Goal: Task Accomplishment & Management: Use online tool/utility

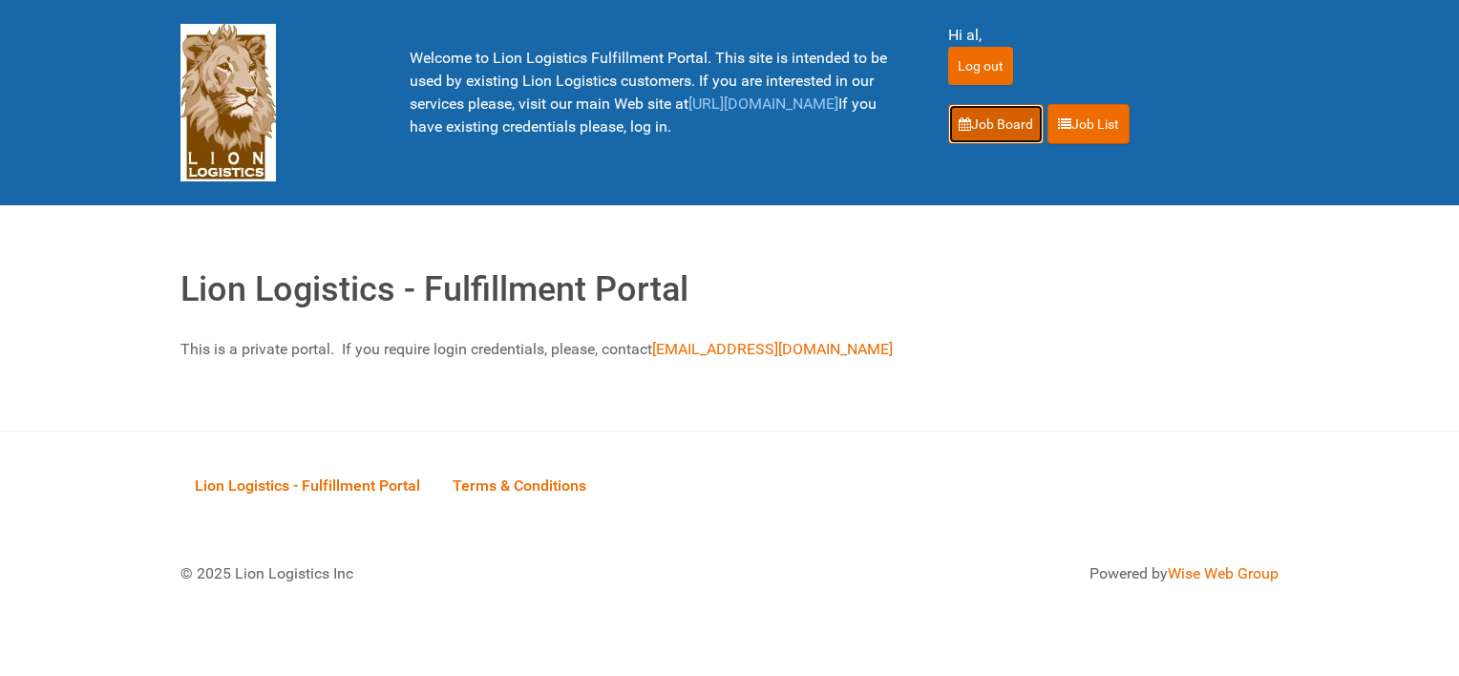
click at [972, 118] on link "Job Board" at bounding box center [996, 124] width 96 height 40
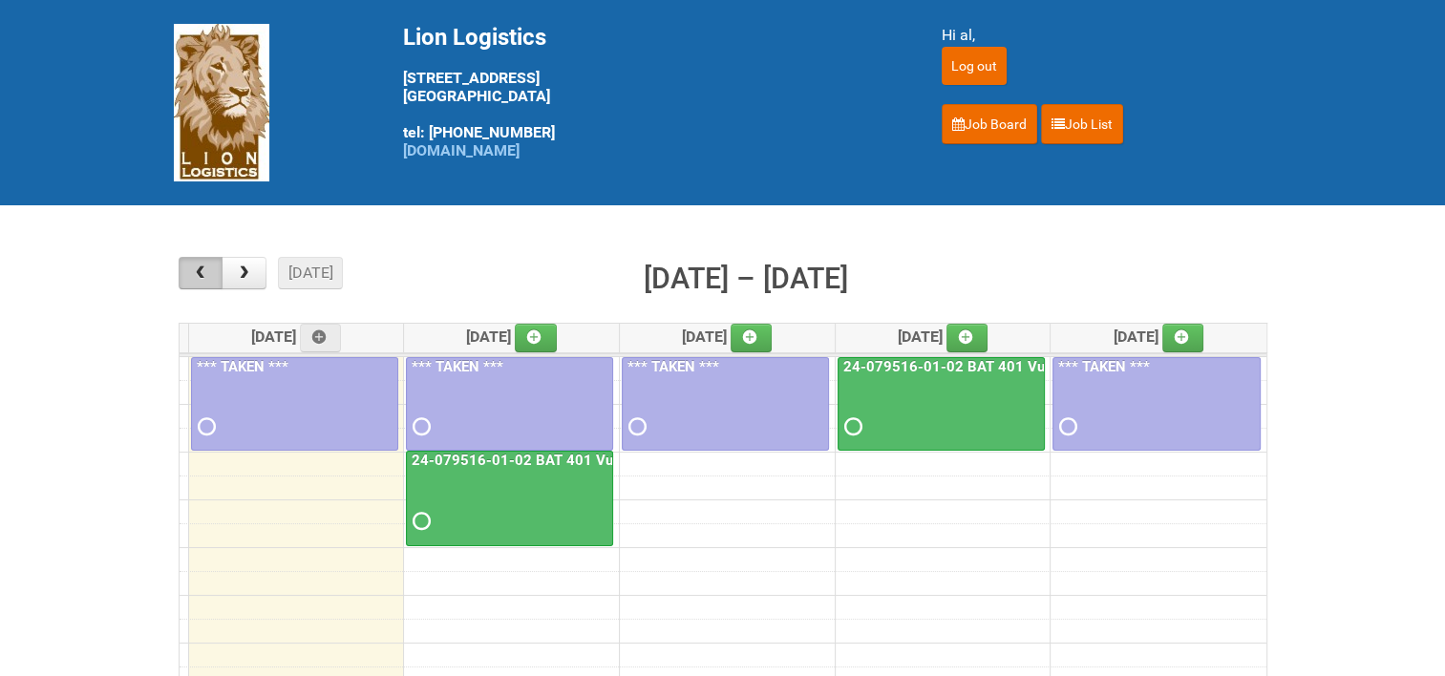
click at [209, 278] on span "button" at bounding box center [200, 273] width 18 height 15
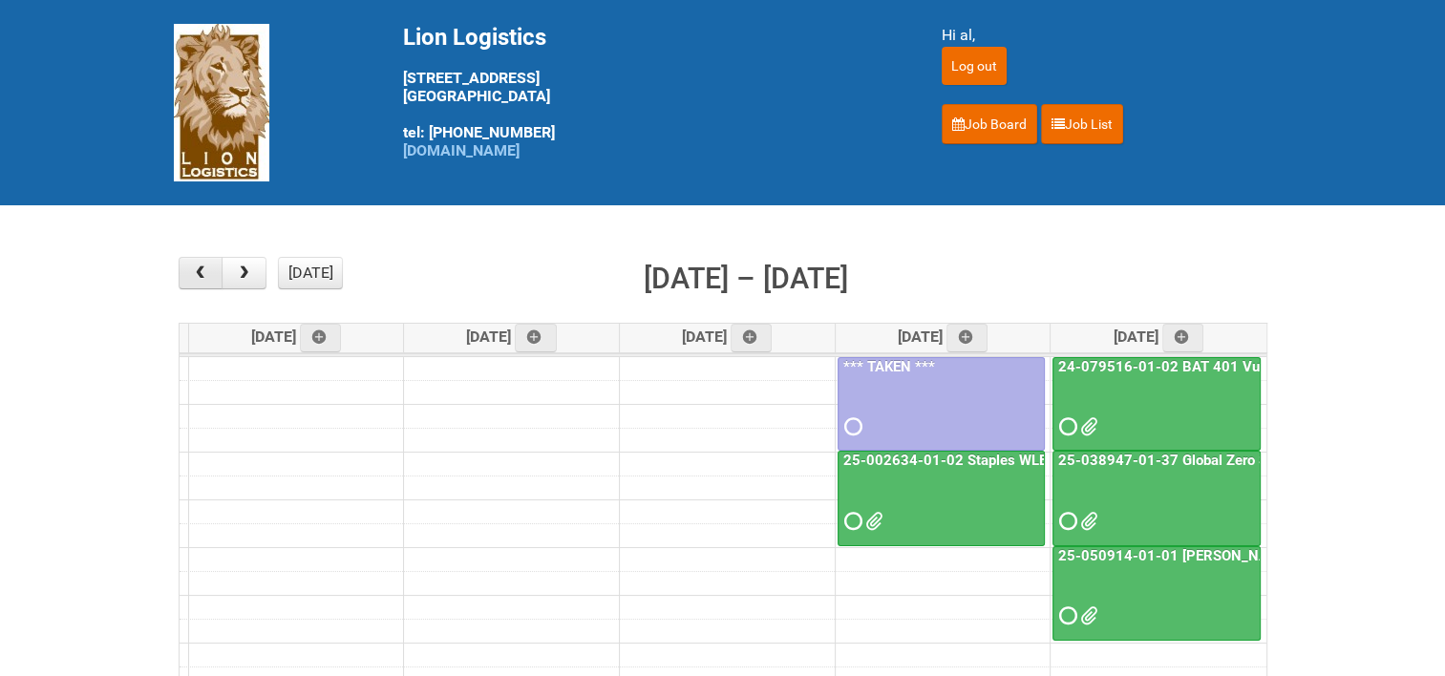
click at [209, 278] on span "button" at bounding box center [200, 273] width 18 height 15
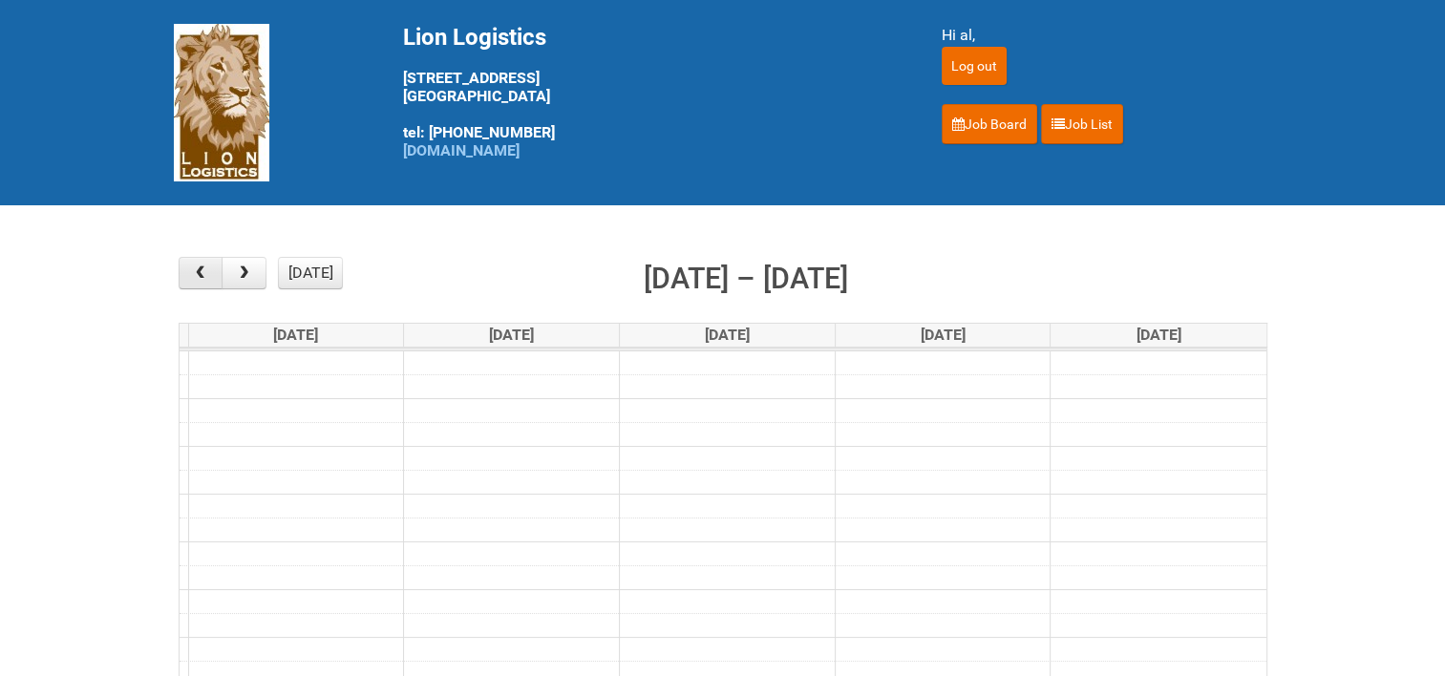
click at [209, 278] on span "button" at bounding box center [200, 273] width 18 height 15
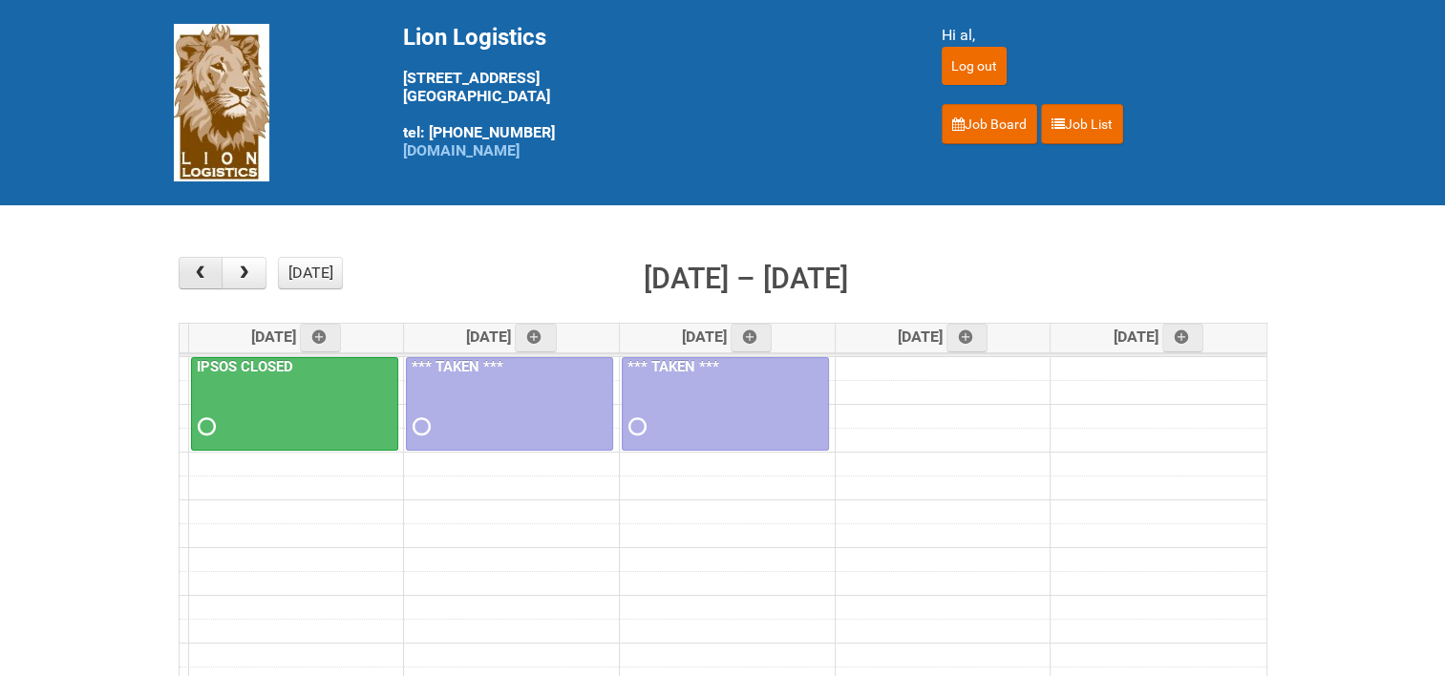
click at [209, 278] on span "button" at bounding box center [200, 273] width 18 height 15
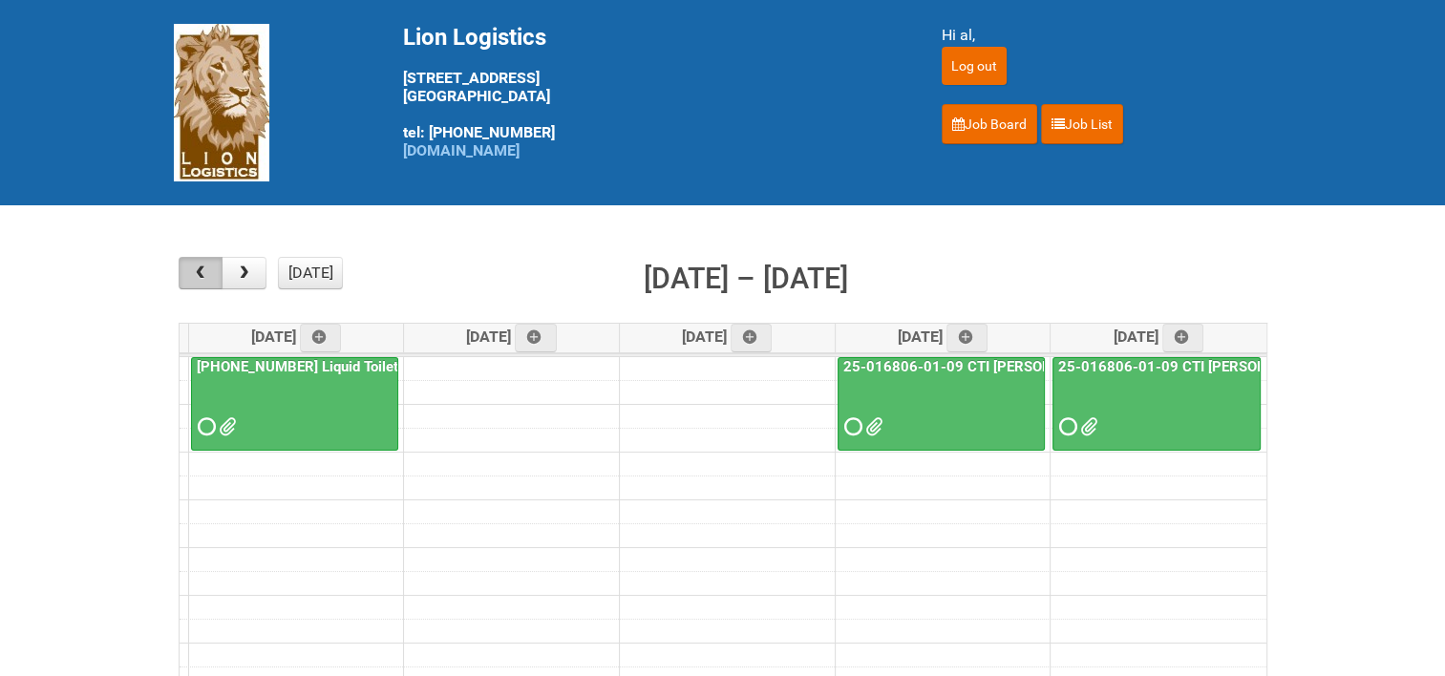
click at [209, 278] on span "button" at bounding box center [200, 273] width 18 height 15
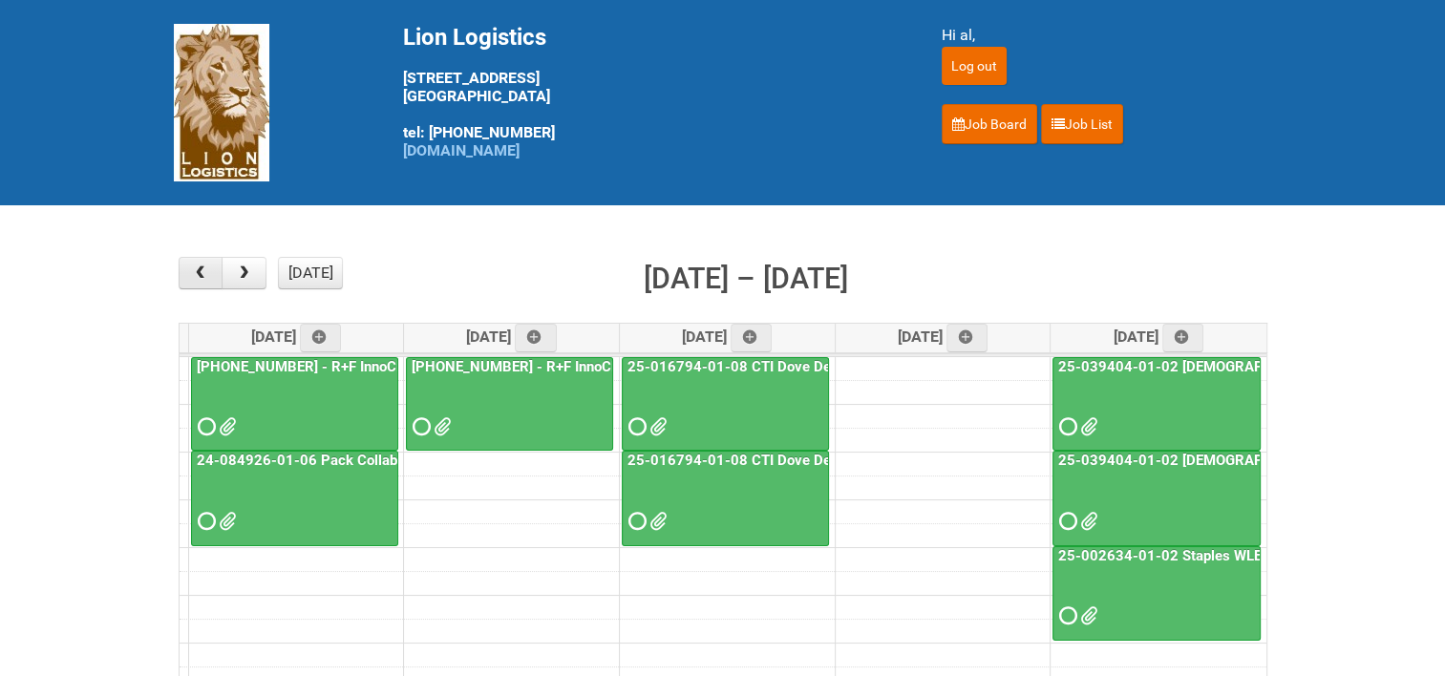
click at [209, 278] on span "button" at bounding box center [200, 273] width 18 height 15
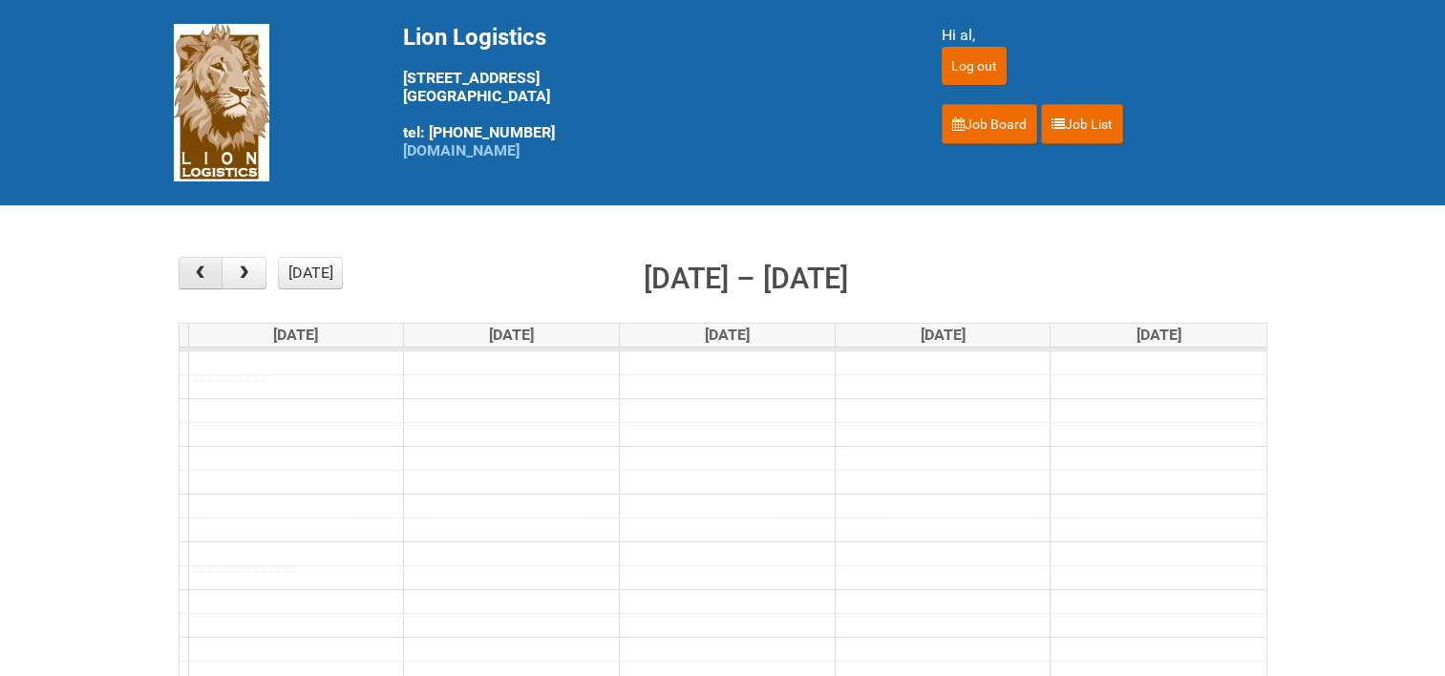
click at [209, 278] on span "button" at bounding box center [200, 273] width 18 height 15
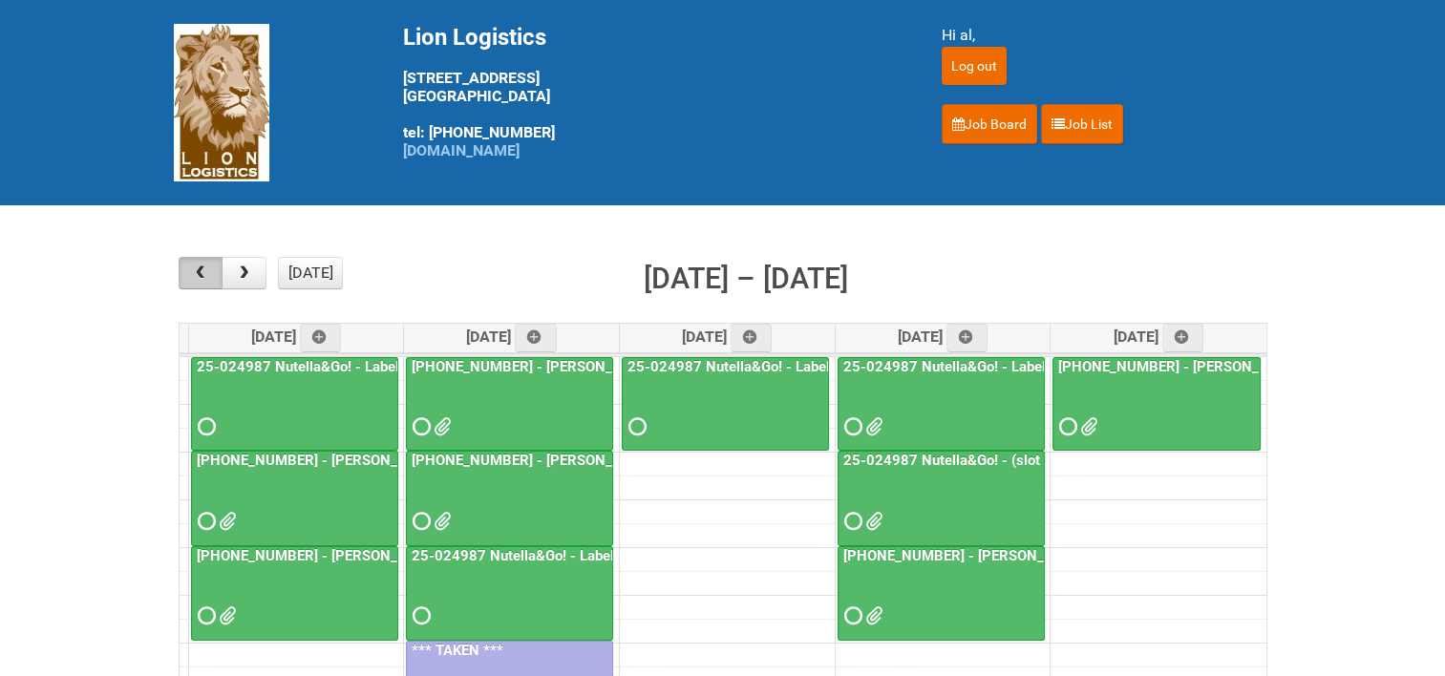
click at [209, 278] on span "button" at bounding box center [200, 273] width 18 height 15
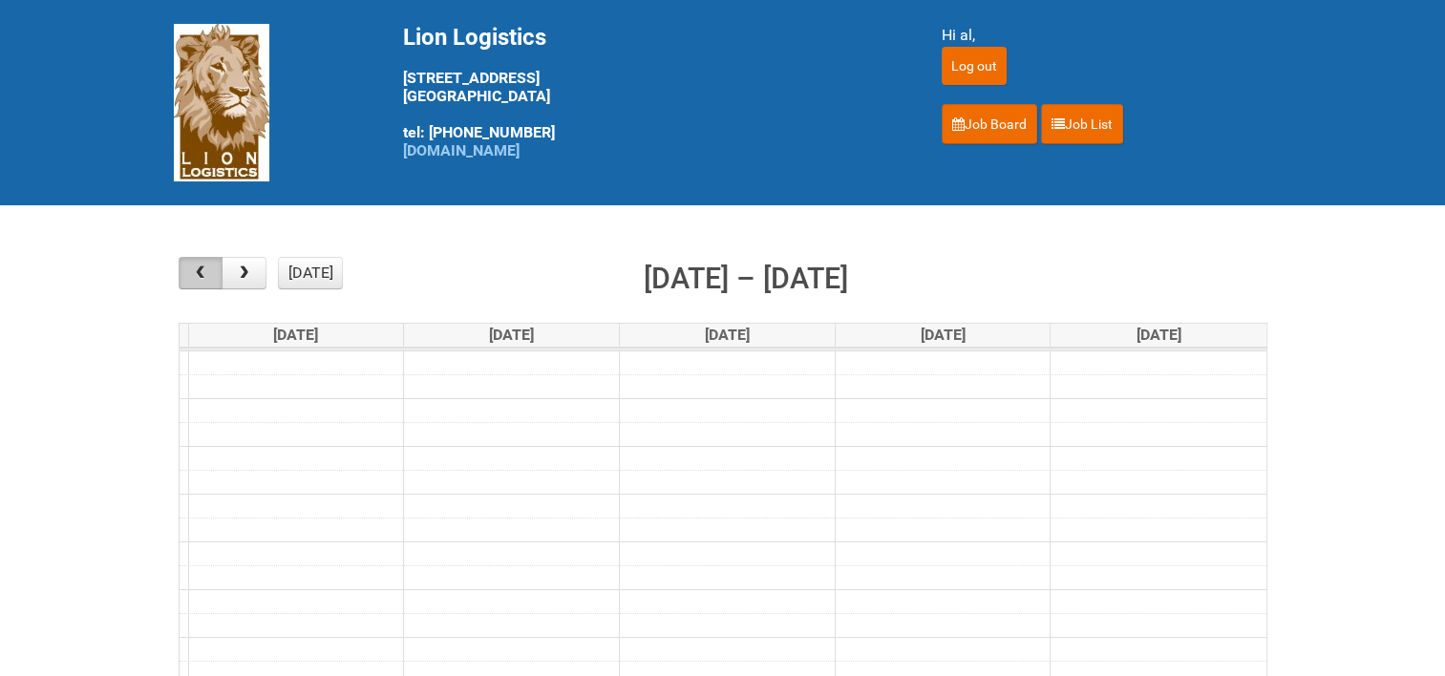
click at [209, 278] on span "button" at bounding box center [200, 273] width 18 height 15
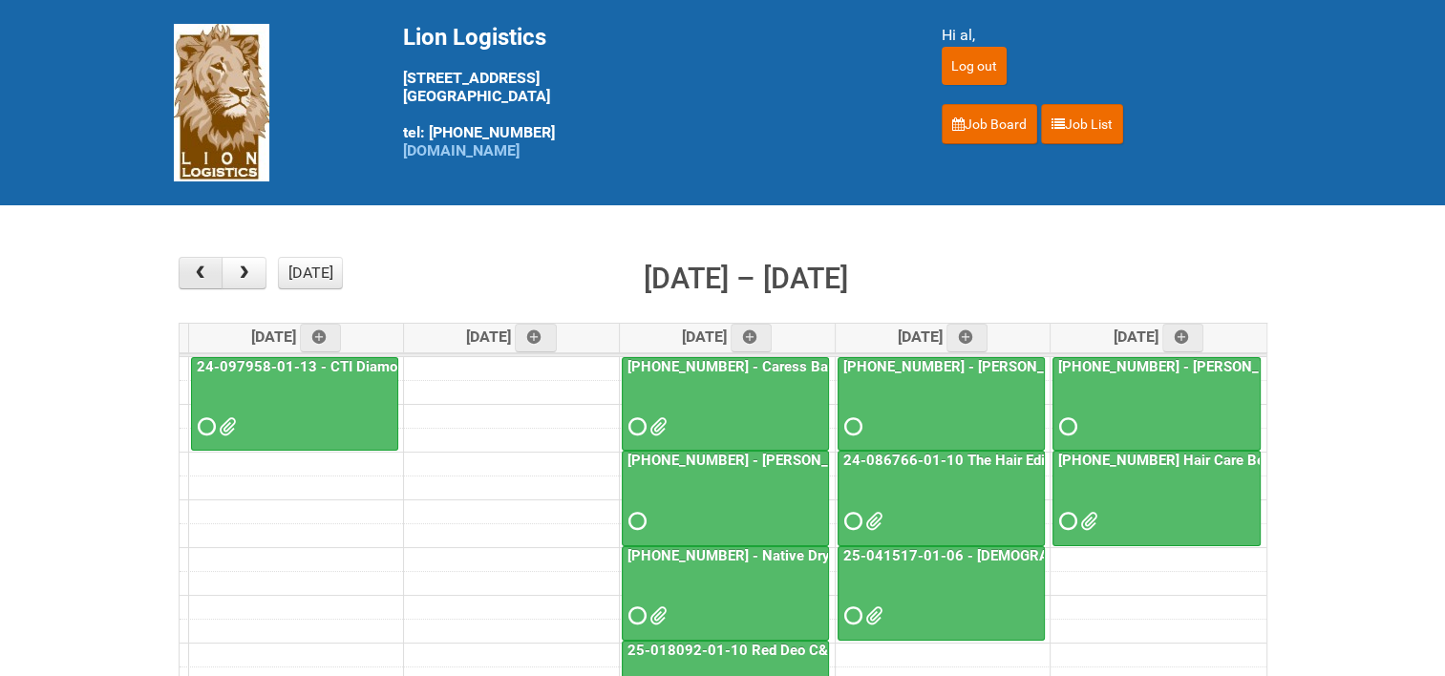
click at [209, 278] on span "button" at bounding box center [200, 273] width 18 height 15
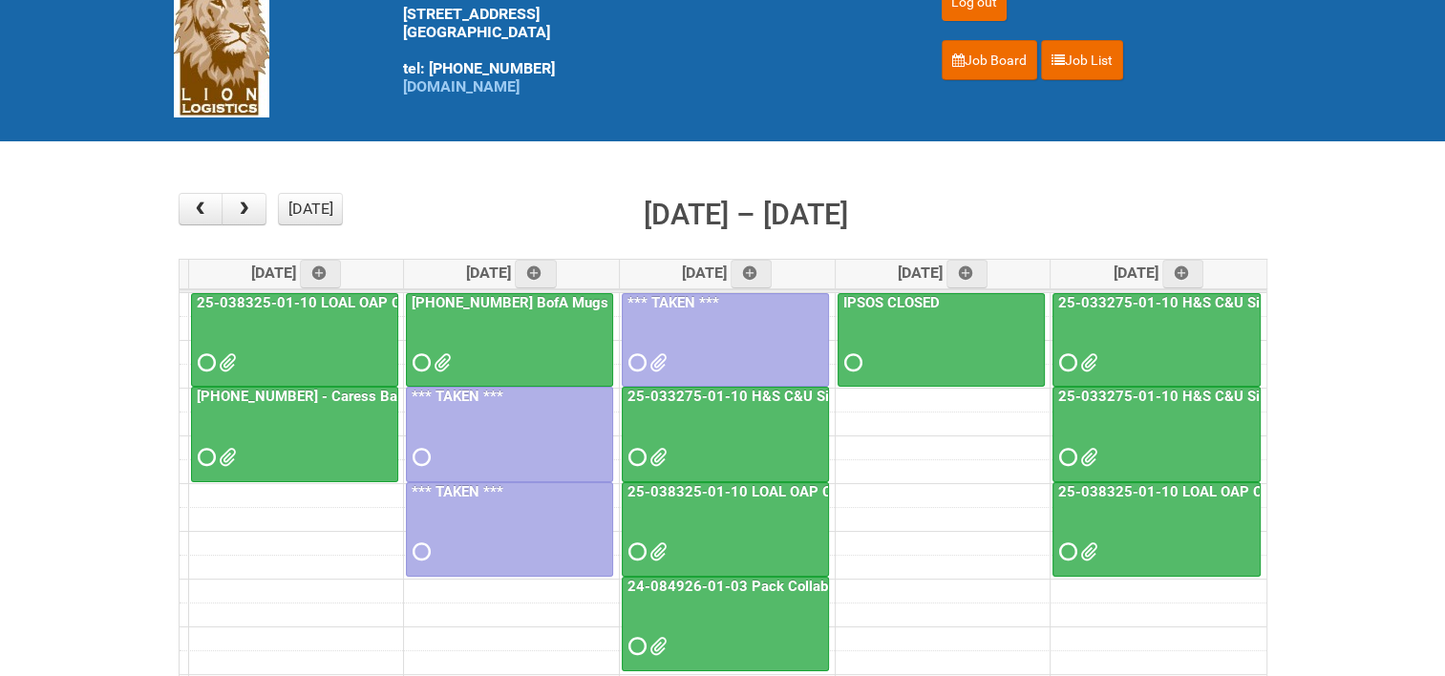
scroll to position [96, 0]
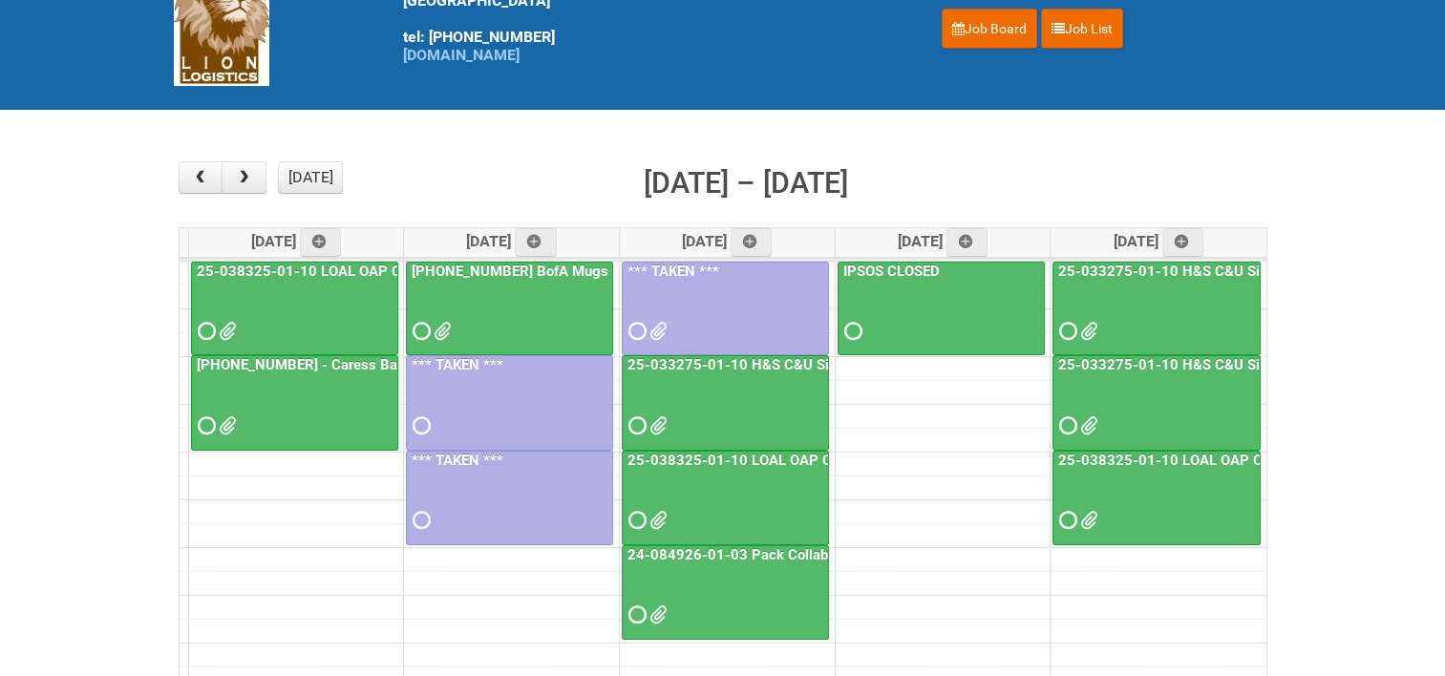
click at [785, 453] on link "25-038325-01-10 LOAL OAP CUT [GEOGRAPHIC_DATA] US" at bounding box center [821, 460] width 394 height 17
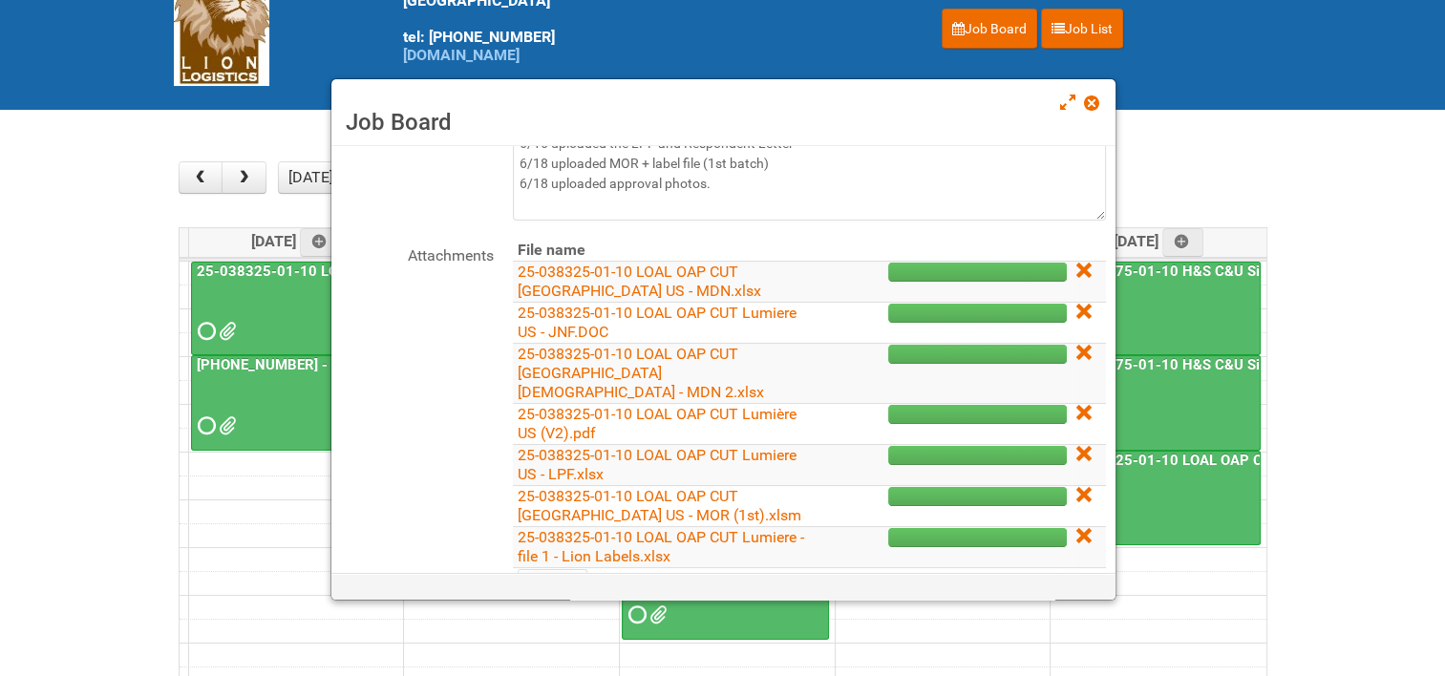
scroll to position [191, 0]
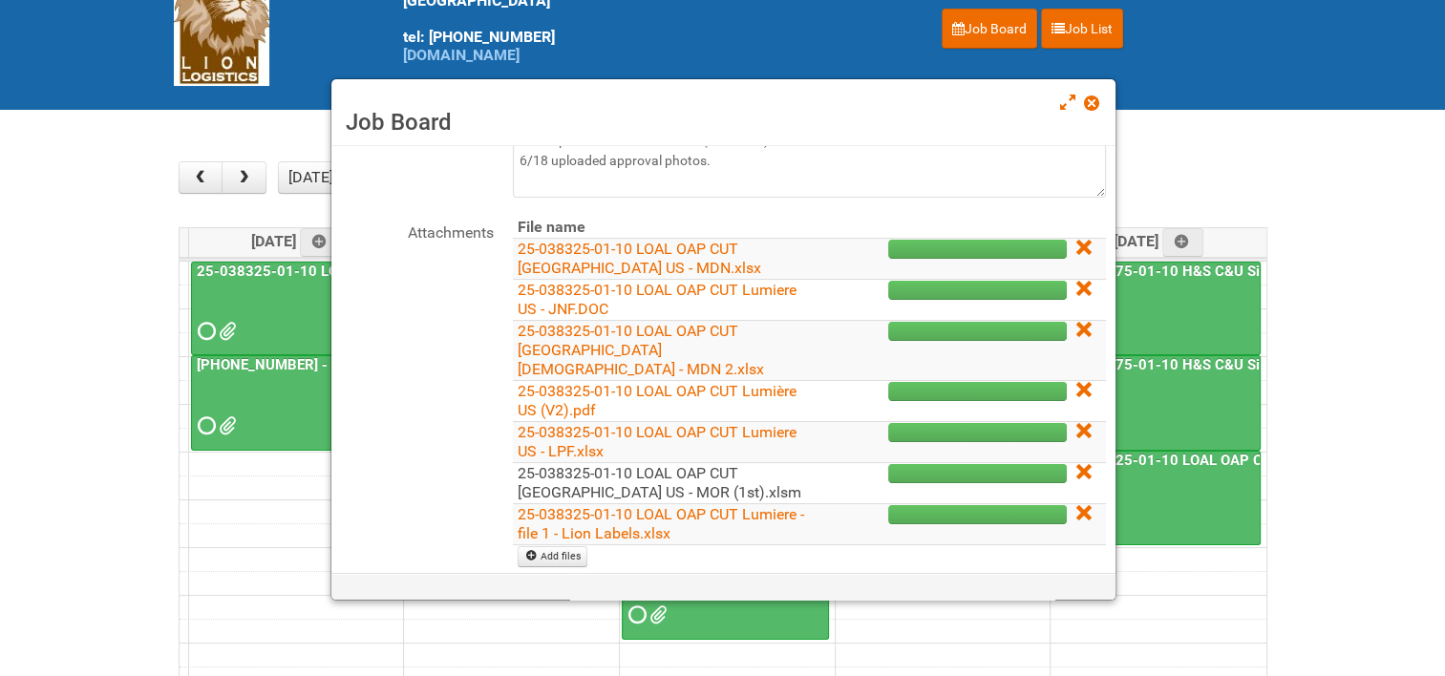
click at [595, 464] on link "25-038325-01-10 LOAL OAP CUT [GEOGRAPHIC_DATA] US - MOR (1st).xlsm" at bounding box center [660, 482] width 284 height 37
click at [1093, 109] on span at bounding box center [1090, 102] width 13 height 13
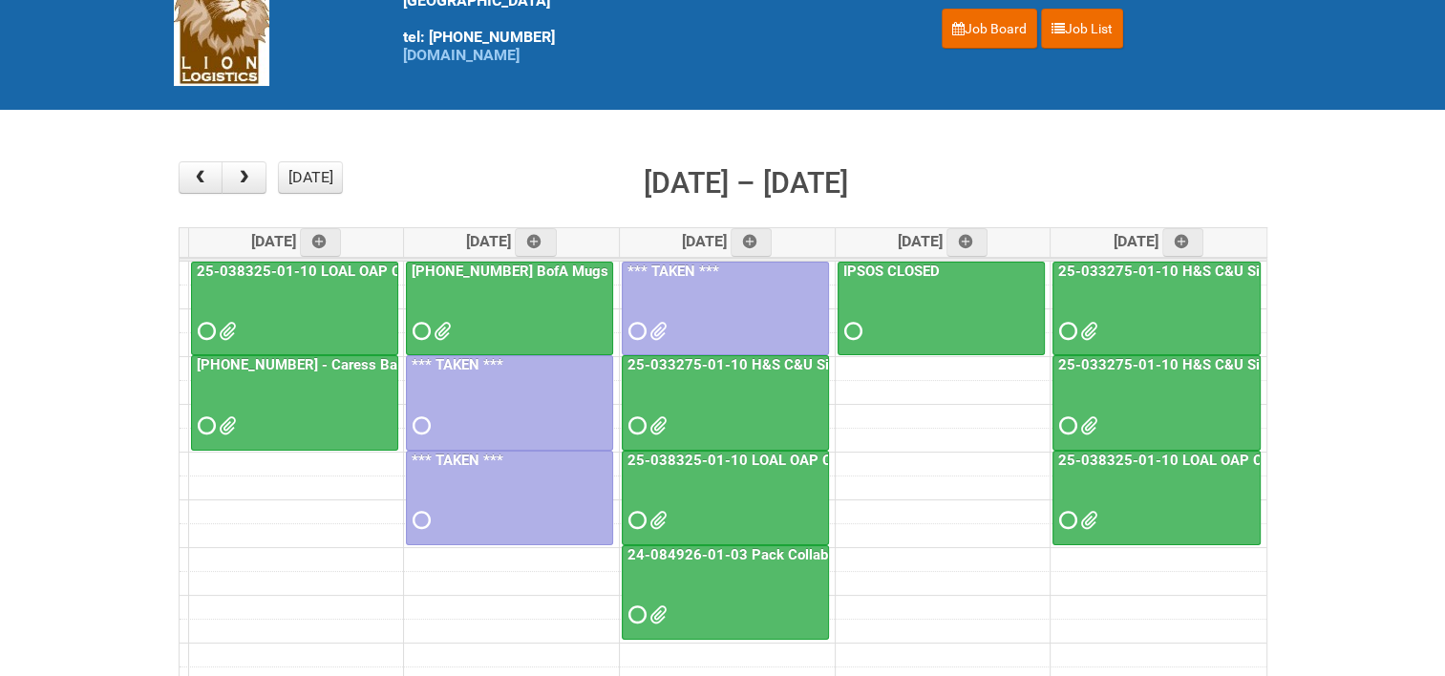
click at [1163, 452] on link "25-038325-01-10 LOAL OAP CUT [GEOGRAPHIC_DATA] US - 2nd mailing" at bounding box center [1295, 460] width 483 height 17
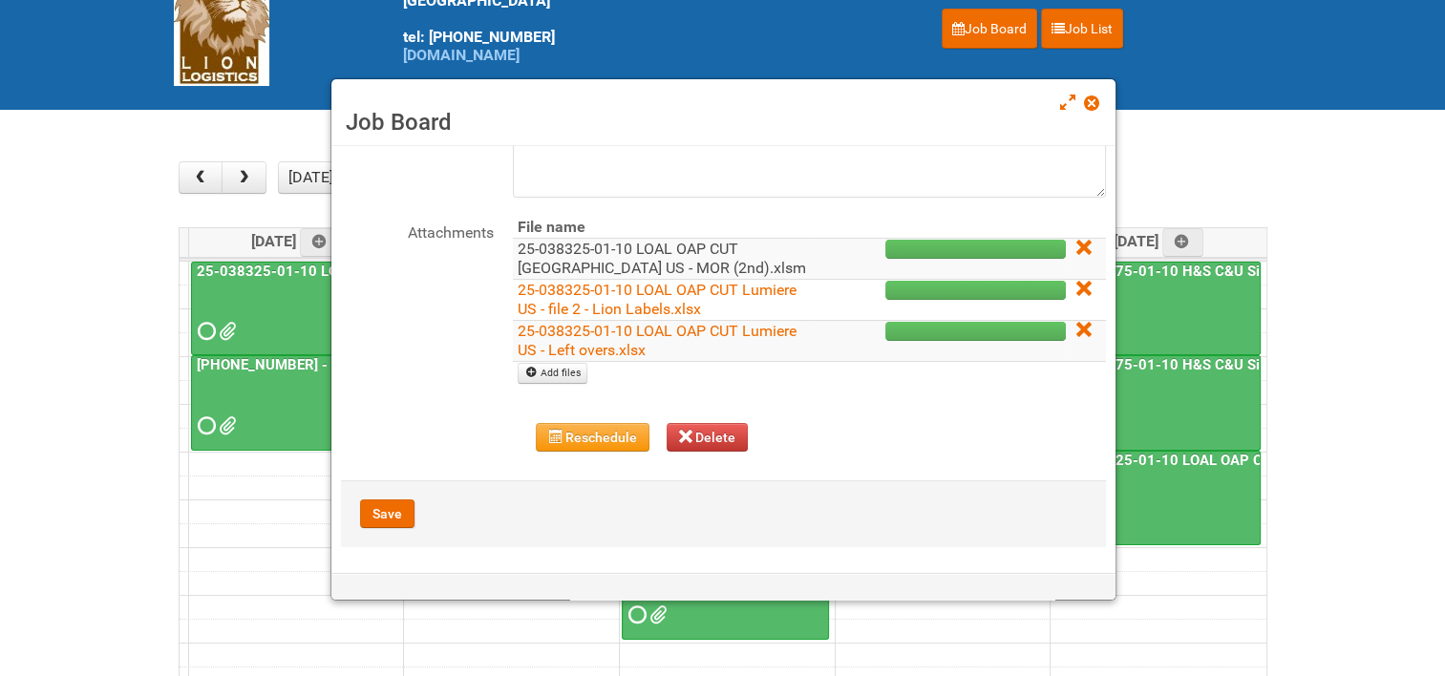
click at [647, 248] on link "25-038325-01-10 LOAL OAP CUT [GEOGRAPHIC_DATA] US - MOR (2nd).xlsm" at bounding box center [662, 258] width 288 height 37
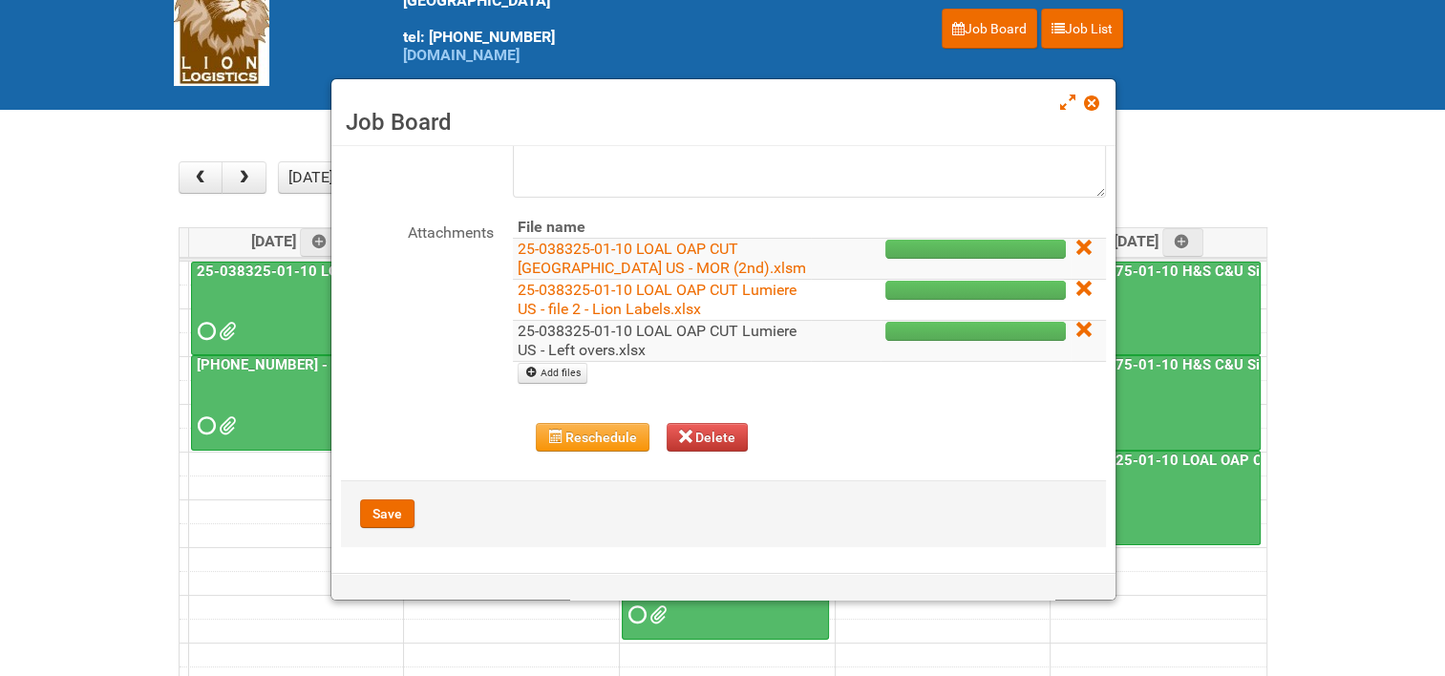
click at [669, 336] on link "25-038325-01-10 LOAL OAP CUT Lumiere US - Left overs.xlsx" at bounding box center [657, 340] width 279 height 37
click at [1087, 91] on div "Job Board" at bounding box center [723, 112] width 784 height 67
click at [1095, 107] on span at bounding box center [1090, 102] width 13 height 13
